Goal: Information Seeking & Learning: Compare options

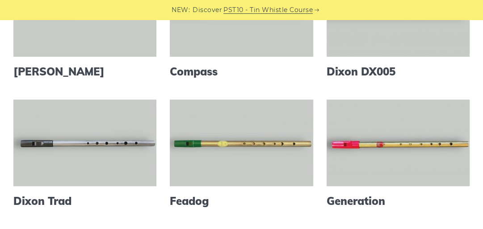
scroll to position [332, 0]
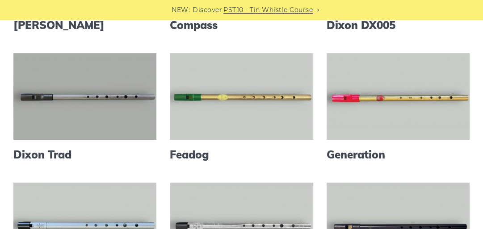
click at [97, 100] on link at bounding box center [84, 96] width 143 height 87
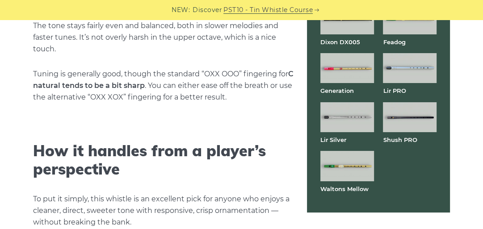
scroll to position [1814, 0]
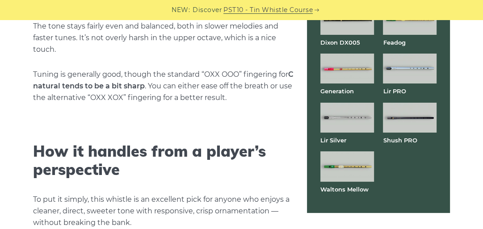
click at [345, 182] on img at bounding box center [347, 166] width 54 height 30
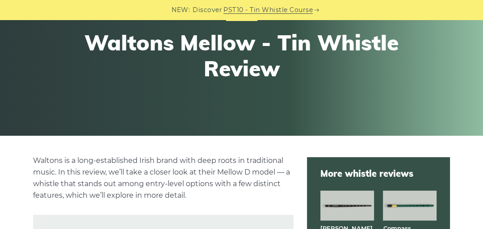
scroll to position [99, 0]
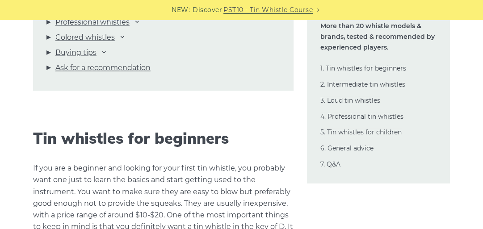
scroll to position [1024, 0]
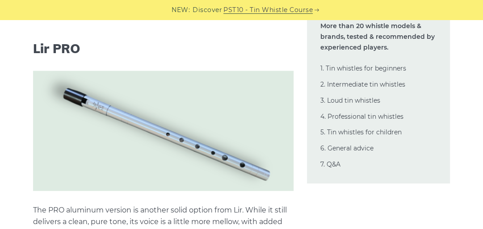
scroll to position [6472, 0]
